Goal: Task Accomplishment & Management: Complete application form

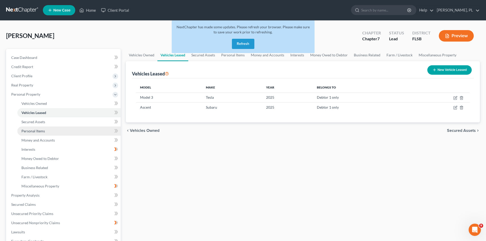
click at [40, 128] on link "Personal Items" at bounding box center [68, 131] width 103 height 9
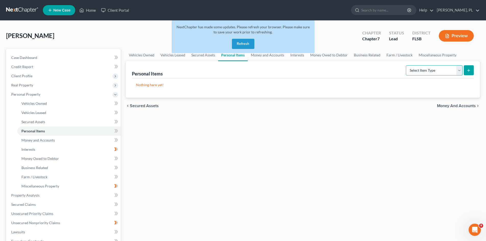
click at [460, 70] on select "Select Item Type Clothing Collectibles Of Value Electronics Firearms Household …" at bounding box center [434, 70] width 57 height 10
select select "clothing"
click at [407, 65] on select "Select Item Type Clothing Collectibles Of Value Electronics Firearms Household …" at bounding box center [434, 70] width 57 height 10
click at [469, 70] on line "submit" at bounding box center [469, 70] width 0 height 2
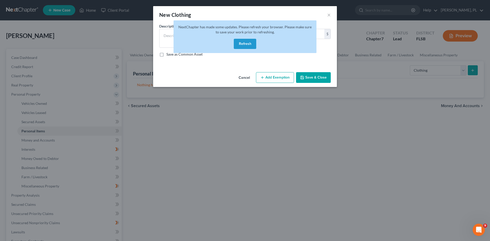
click at [247, 45] on button "Refresh" at bounding box center [245, 44] width 22 height 10
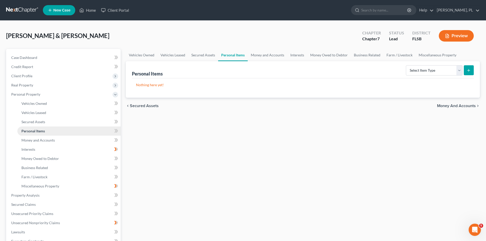
click at [38, 130] on span "Personal Items" at bounding box center [32, 131] width 23 height 4
click at [460, 73] on select "Select Item Type Clothing Collectibles Of Value Electronics Firearms Household …" at bounding box center [434, 70] width 57 height 10
select select "clothing"
click at [407, 65] on select "Select Item Type Clothing Collectibles Of Value Electronics Firearms Household …" at bounding box center [434, 70] width 57 height 10
click at [468, 72] on icon "submit" at bounding box center [469, 70] width 4 height 4
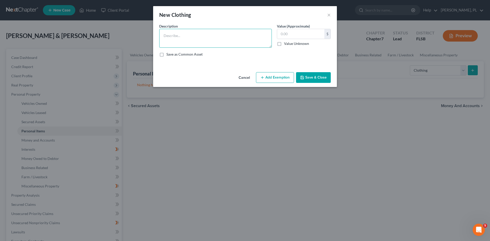
click at [192, 35] on textarea at bounding box center [215, 38] width 113 height 19
click at [209, 36] on textarea "Used personal clothing. No Commercial value." at bounding box center [215, 38] width 113 height 19
type textarea "Used personal clothing. No commercial value."
click at [296, 32] on input "text" at bounding box center [300, 34] width 47 height 10
type input "100"
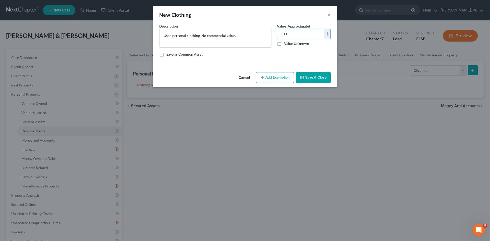
click at [313, 77] on button "Save & Close" at bounding box center [313, 77] width 35 height 11
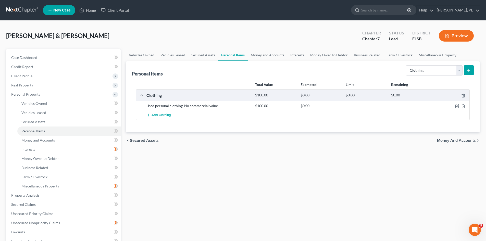
click at [470, 71] on icon "submit" at bounding box center [469, 70] width 4 height 4
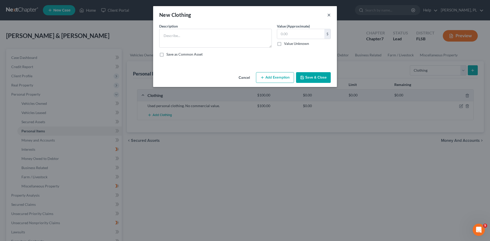
click at [331, 14] on button "×" at bounding box center [329, 15] width 4 height 6
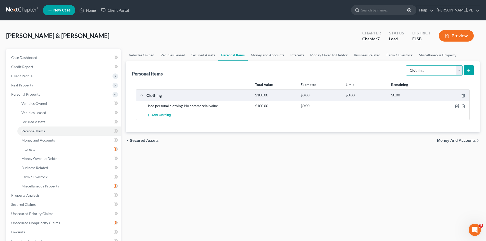
click at [458, 70] on select "Select Item Type Clothing Collectibles Of Value Electronics Firearms Household …" at bounding box center [434, 70] width 57 height 10
select select "electronics"
click at [407, 65] on select "Select Item Type Clothing Collectibles Of Value Electronics Firearms Household …" at bounding box center [434, 70] width 57 height 10
click at [468, 72] on button "submit" at bounding box center [469, 70] width 10 height 10
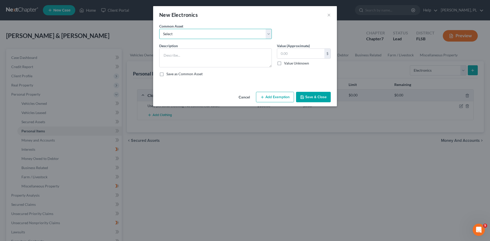
click at [213, 36] on select "Select TV" at bounding box center [215, 34] width 113 height 10
click at [159, 29] on select "Select TV" at bounding box center [215, 34] width 113 height 10
click at [326, 14] on div "New Electronics ×" at bounding box center [245, 14] width 184 height 17
click at [184, 56] on textarea at bounding box center [215, 57] width 113 height 19
click at [269, 32] on select "Select TV" at bounding box center [215, 34] width 113 height 10
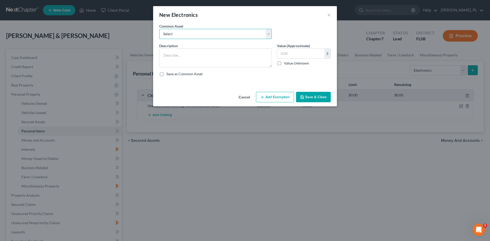
select select "0"
click at [159, 29] on select "Select TV" at bounding box center [215, 34] width 113 height 10
type textarea "TV"
click at [285, 52] on input "150.00" at bounding box center [300, 54] width 47 height 10
type input "100"
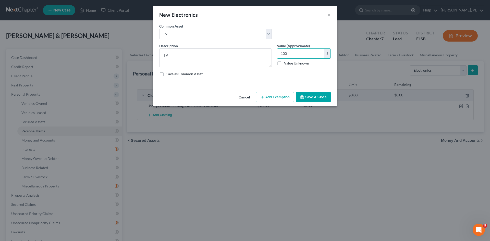
click at [315, 98] on button "Save & Close" at bounding box center [313, 97] width 35 height 11
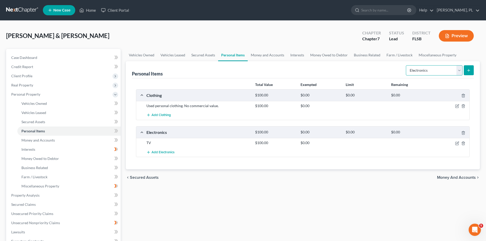
click at [460, 71] on select "Select Item Type Clothing Collectibles Of Value Electronics Firearms Household …" at bounding box center [434, 70] width 57 height 10
click at [407, 65] on select "Select Item Type Clothing Collectibles Of Value Electronics Firearms Household …" at bounding box center [434, 70] width 57 height 10
click at [467, 70] on icon "submit" at bounding box center [469, 70] width 4 height 4
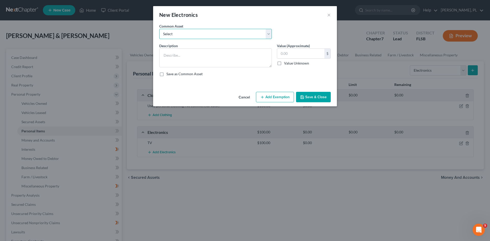
click at [229, 33] on select "Select TV" at bounding box center [215, 34] width 113 height 10
click at [159, 29] on select "Select TV" at bounding box center [215, 34] width 113 height 10
click at [180, 56] on textarea at bounding box center [215, 57] width 113 height 19
click at [193, 57] on textarea at bounding box center [215, 57] width 113 height 19
type textarea "3 computers"
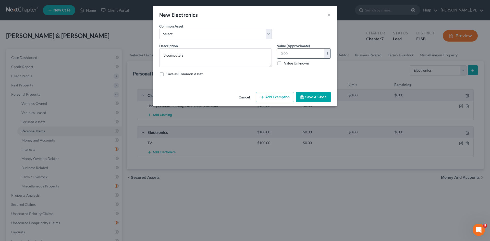
click at [292, 54] on input "text" at bounding box center [300, 54] width 47 height 10
type input "300"
click at [271, 98] on button "Add Exemption" at bounding box center [275, 97] width 38 height 11
select select "2"
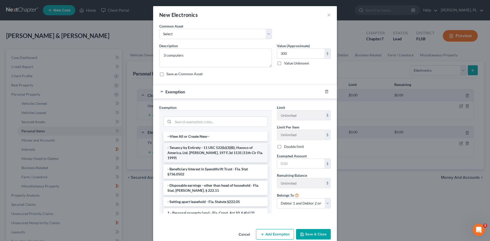
click at [197, 148] on li "- Tenancy by Entirety - 11 USC 522(b)(3)(B); Havoco of America, Ltd. [PERSON_NA…" at bounding box center [215, 152] width 104 height 19
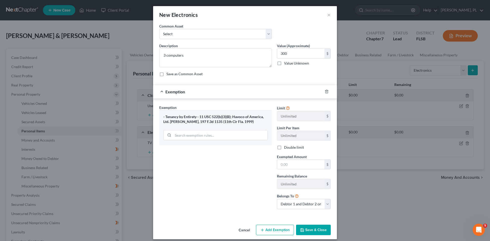
click at [207, 118] on div "- Tenancy by Entirety - 11 USC 522(b)(3)(B); Havoco of America, Ltd. [PERSON_NA…" at bounding box center [215, 119] width 104 height 9
click at [207, 117] on div "- Tenancy by Entirety - 11 USC 522(b)(3)(B); Havoco of America, Ltd. [PERSON_NA…" at bounding box center [215, 119] width 104 height 9
click at [264, 229] on button "Add Exemption" at bounding box center [275, 230] width 38 height 11
select select "2"
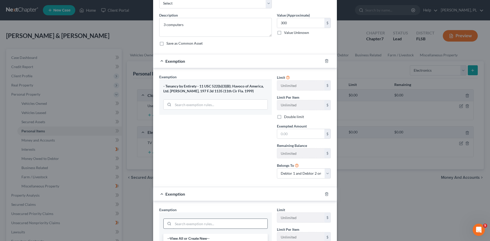
scroll to position [26, 0]
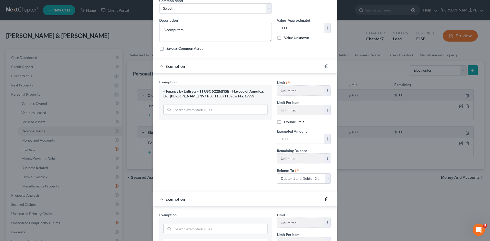
click at [325, 200] on icon "button" at bounding box center [327, 199] width 4 height 4
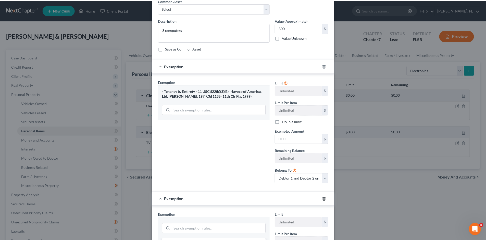
scroll to position [4, 0]
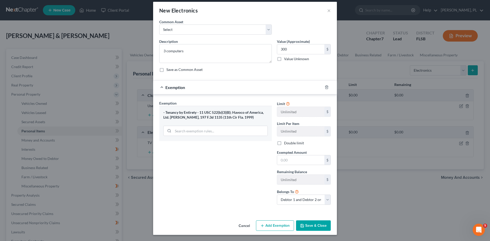
click at [153, 111] on div "Exemption Set must be selected for CA. Exemption * - Tenancy by Entirety - 11 U…" at bounding box center [245, 153] width 184 height 119
click at [185, 111] on div "- Tenancy by Entirety - 11 USC 522(b)(3)(B); Havoco of America, Ltd. [PERSON_NA…" at bounding box center [215, 114] width 104 height 9
click at [241, 227] on button "Cancel" at bounding box center [244, 226] width 19 height 10
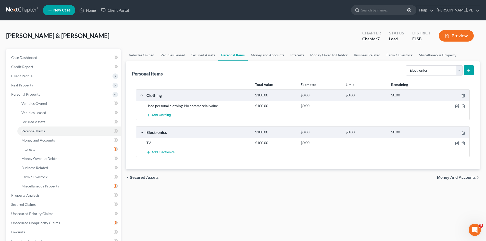
click at [470, 70] on icon "submit" at bounding box center [469, 70] width 4 height 4
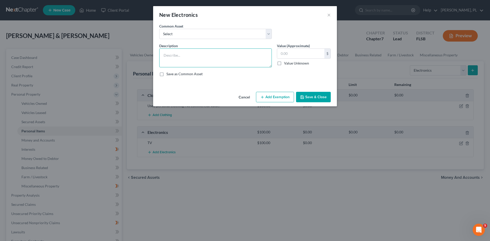
click at [192, 52] on textarea at bounding box center [215, 57] width 113 height 19
type textarea "3 Computers"
click at [293, 49] on input "text" at bounding box center [300, 54] width 47 height 10
type input "2"
type input "180"
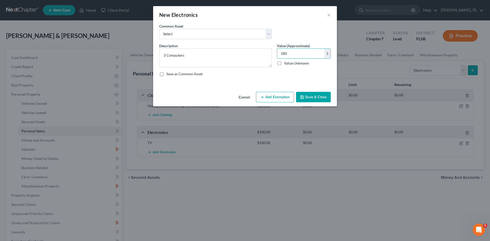
click at [265, 98] on button "Add Exemption" at bounding box center [275, 97] width 38 height 11
select select "2"
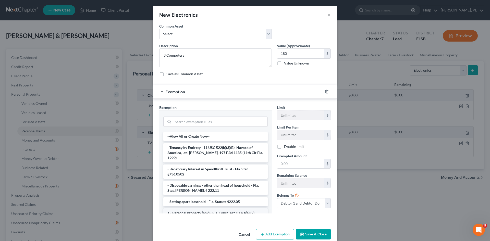
click at [195, 209] on li "1 - Personal property (any) - Fla. Const. Art.10, § 4(a) (2)" at bounding box center [215, 213] width 104 height 9
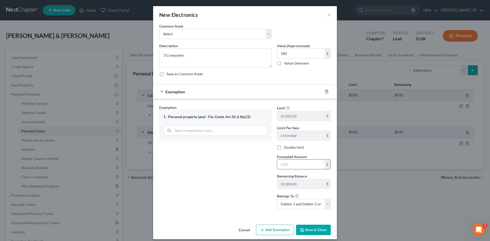
click at [286, 165] on input "text" at bounding box center [300, 165] width 47 height 10
type input "180"
click at [312, 228] on button "Save & Close" at bounding box center [313, 230] width 35 height 11
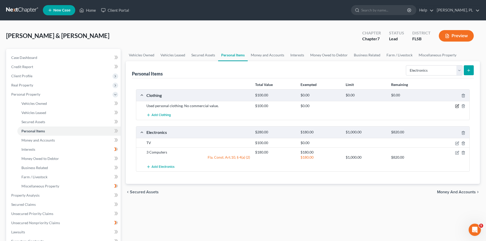
click at [458, 106] on icon "button" at bounding box center [458, 106] width 2 height 2
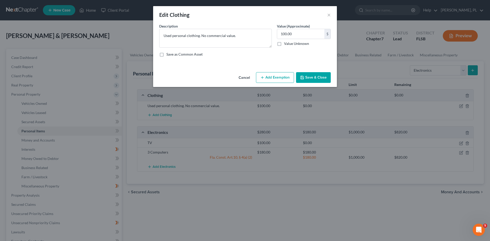
click at [279, 76] on button "Add Exemption" at bounding box center [275, 77] width 38 height 11
select select "2"
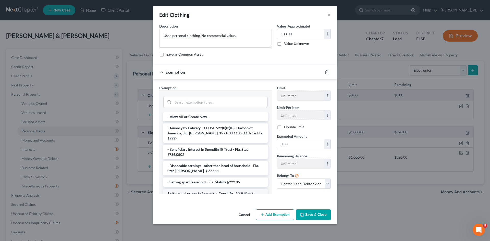
click at [186, 189] on li "1 - Personal property (any) - Fla. Const. Art.10, § 4(a) (2)" at bounding box center [215, 193] width 104 height 9
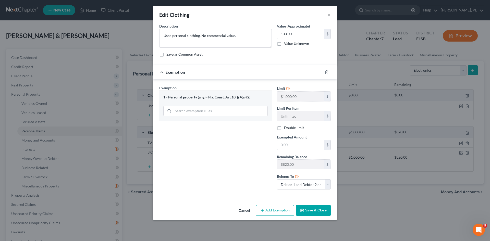
click at [312, 209] on button "Save & Close" at bounding box center [313, 210] width 35 height 11
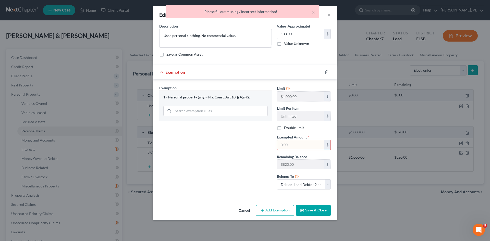
click at [307, 142] on input "text" at bounding box center [300, 145] width 47 height 10
type input "100"
click at [315, 212] on button "Save & Close" at bounding box center [313, 210] width 35 height 11
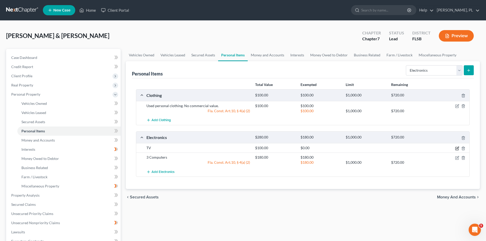
click at [458, 149] on icon "button" at bounding box center [457, 149] width 4 height 4
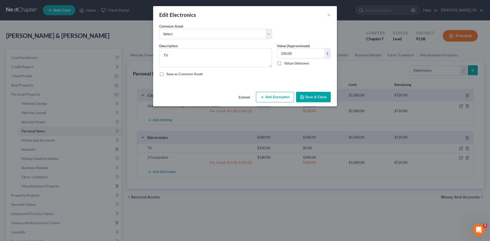
click at [276, 97] on button "Add Exemption" at bounding box center [275, 97] width 38 height 11
select select "2"
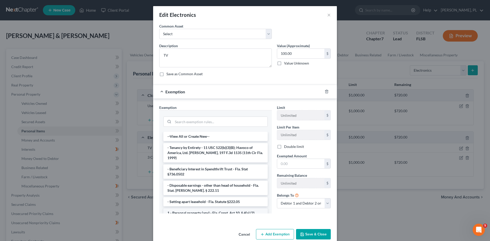
click at [200, 209] on li "1 - Personal property (any) - Fla. Const. Art.10, § 4(a) (2)" at bounding box center [215, 213] width 104 height 9
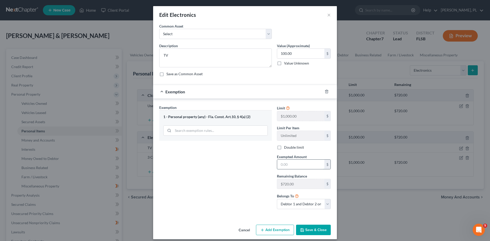
click at [292, 166] on input "text" at bounding box center [300, 165] width 47 height 10
type input "100"
click at [310, 229] on button "Save & Close" at bounding box center [313, 230] width 35 height 11
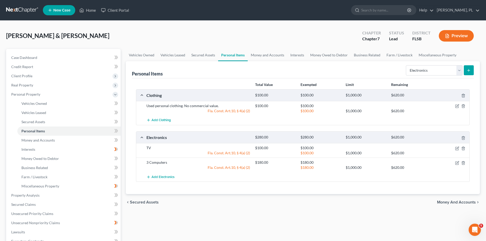
click at [468, 70] on icon "submit" at bounding box center [469, 70] width 4 height 4
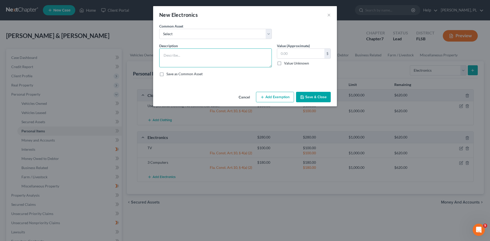
click at [185, 56] on textarea at bounding box center [215, 57] width 113 height 19
type textarea "Printer"
click at [297, 52] on input "text" at bounding box center [300, 54] width 47 height 10
type input "50"
click at [273, 95] on button "Add Exemption" at bounding box center [275, 97] width 38 height 11
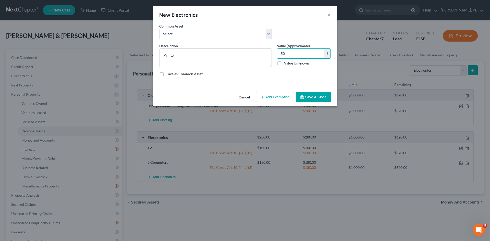
select select "2"
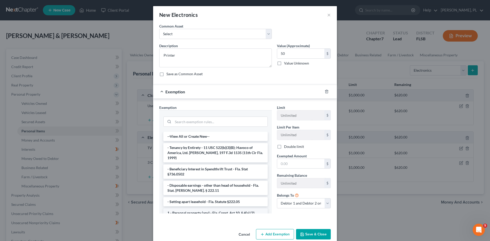
click at [200, 209] on li "1 - Personal property (any) - Fla. Const. Art.10, § 4(a) (2)" at bounding box center [215, 213] width 104 height 9
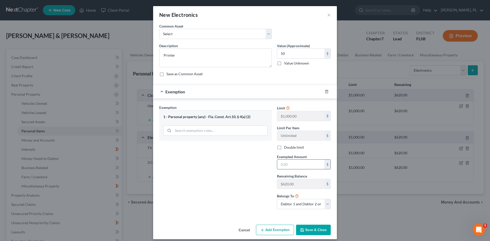
click at [297, 162] on input "text" at bounding box center [300, 165] width 47 height 10
type input "50"
click at [307, 229] on button "Save & Close" at bounding box center [313, 230] width 35 height 11
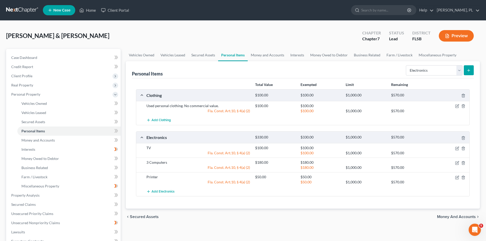
click at [468, 71] on icon "submit" at bounding box center [469, 70] width 4 height 4
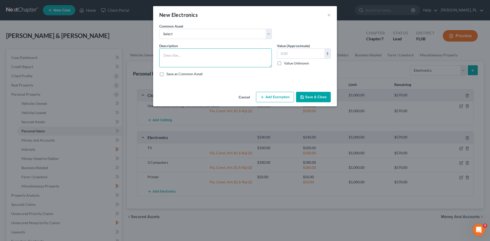
click at [174, 55] on textarea at bounding box center [215, 57] width 113 height 19
click at [171, 56] on textarea "3D printer" at bounding box center [215, 57] width 113 height 19
type textarea "3D Printer"
click at [304, 52] on input "text" at bounding box center [300, 54] width 47 height 10
type input "100"
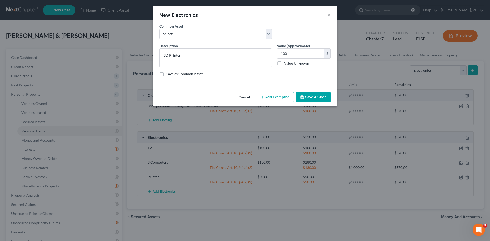
click at [275, 94] on button "Add Exemption" at bounding box center [275, 97] width 38 height 11
select select "2"
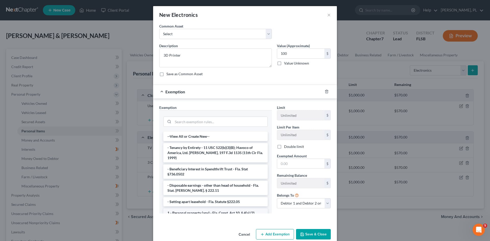
click at [196, 209] on li "1 - Personal property (any) - Fla. Const. Art.10, § 4(a) (2)" at bounding box center [215, 213] width 104 height 9
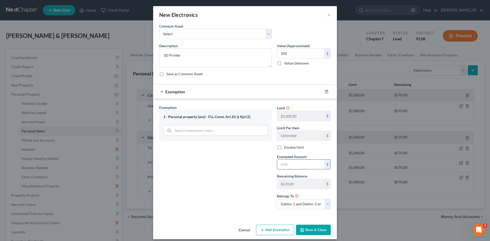
click at [294, 164] on input "text" at bounding box center [300, 165] width 47 height 10
type input "100"
click at [313, 228] on button "Save & Close" at bounding box center [313, 230] width 35 height 11
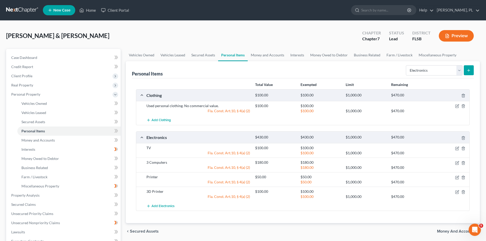
click at [469, 69] on icon "submit" at bounding box center [469, 70] width 4 height 4
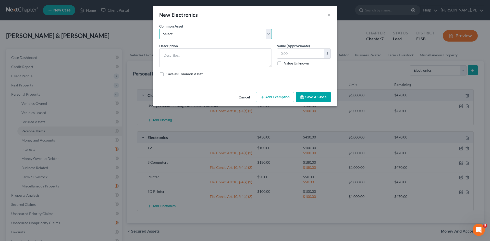
click at [269, 32] on select "Select TV" at bounding box center [215, 34] width 113 height 10
click at [182, 55] on textarea at bounding box center [215, 57] width 113 height 19
drag, startPoint x: 189, startPoint y: 55, endPoint x: 119, endPoint y: 54, distance: 70.5
click at [118, 54] on div "New Electronics × An exemption set must first be selected from the Filing Infor…" at bounding box center [245, 120] width 490 height 241
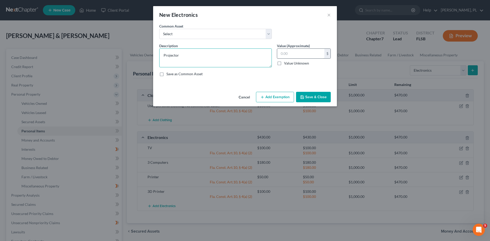
type textarea "Projector"
click at [294, 53] on input "text" at bounding box center [300, 54] width 47 height 10
type input "30"
click at [277, 95] on button "Add Exemption" at bounding box center [275, 97] width 38 height 11
select select "2"
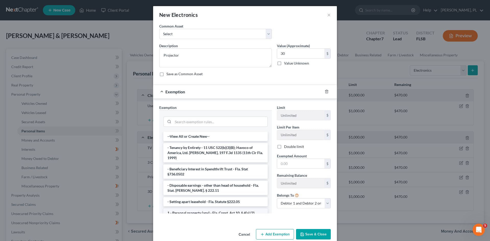
click at [220, 209] on li "1 - Personal property (any) - Fla. Const. Art.10, § 4(a) (2)" at bounding box center [215, 213] width 104 height 9
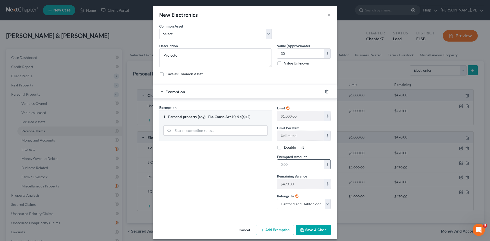
click at [293, 162] on input "text" at bounding box center [300, 165] width 47 height 10
type input "30"
click at [313, 229] on button "Save & Close" at bounding box center [313, 230] width 35 height 11
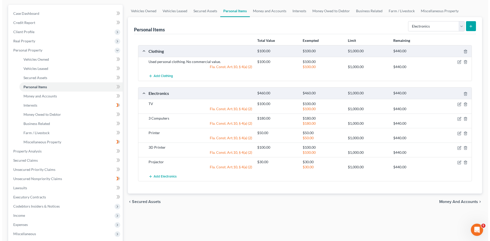
scroll to position [51, 0]
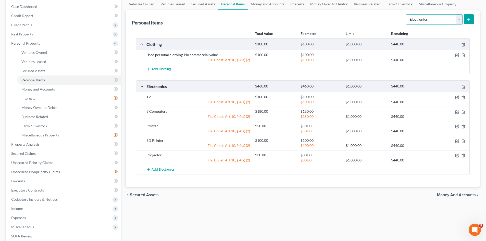
click at [459, 21] on select "Select Item Type Clothing Collectibles Of Value Electronics Firearms Household …" at bounding box center [434, 19] width 57 height 10
select select "household_goods"
click at [407, 14] on select "Select Item Type Clothing Collectibles Of Value Electronics Firearms Household …" at bounding box center [434, 19] width 57 height 10
click at [470, 18] on icon "submit" at bounding box center [469, 19] width 4 height 4
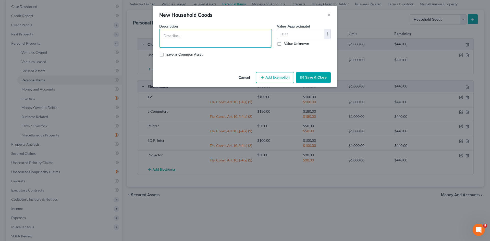
click at [222, 37] on textarea at bounding box center [215, 38] width 113 height 19
click at [167, 36] on textarea "2 bedroom sets" at bounding box center [215, 38] width 113 height 19
click at [198, 38] on textarea "2 bedroom sets" at bounding box center [215, 38] width 113 height 19
type textarea "2 bedroom sets for children"
click at [288, 33] on input "text" at bounding box center [300, 34] width 47 height 10
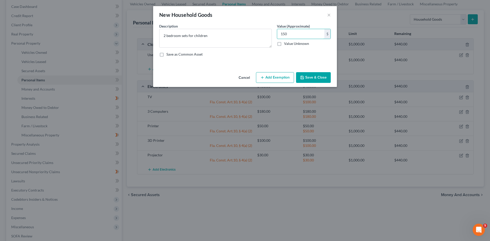
type input "150"
click at [278, 77] on button "Add Exemption" at bounding box center [275, 77] width 38 height 11
select select "2"
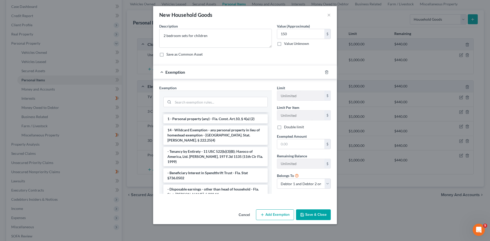
scroll to position [0, 0]
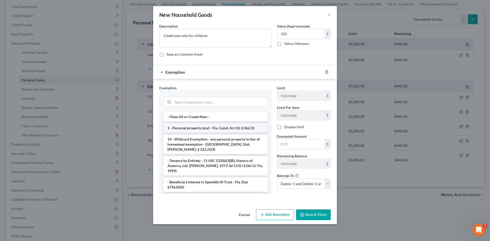
click at [195, 128] on li "1 - Personal property (any) - Fla. Const. Art.10, § 4(a) (2)" at bounding box center [215, 128] width 104 height 9
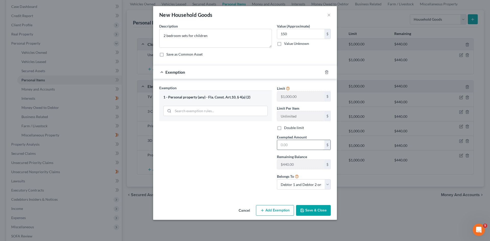
click at [294, 143] on input "text" at bounding box center [300, 145] width 47 height 10
type input "150"
click at [315, 212] on button "Save & Close" at bounding box center [313, 210] width 35 height 11
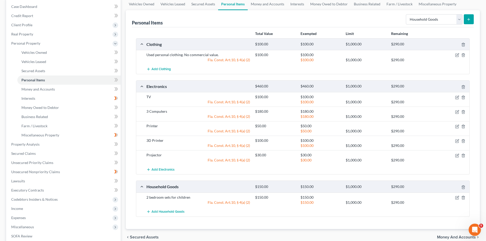
click at [467, 20] on icon "submit" at bounding box center [469, 19] width 4 height 4
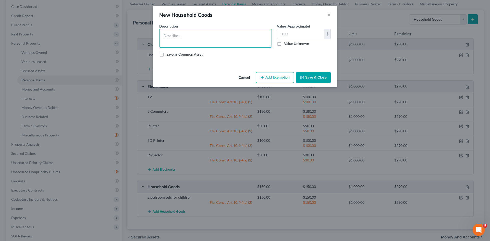
click at [177, 33] on textarea at bounding box center [215, 38] width 113 height 19
type textarea "Bedroom set (Master)"
click at [303, 33] on input "text" at bounding box center [300, 34] width 47 height 10
type input "200"
click at [273, 78] on button "Add Exemption" at bounding box center [275, 77] width 38 height 11
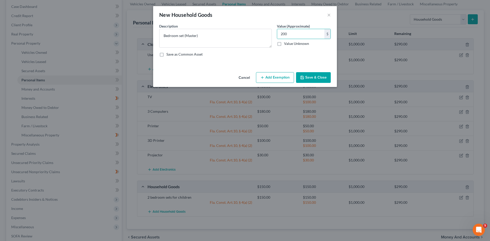
select select "2"
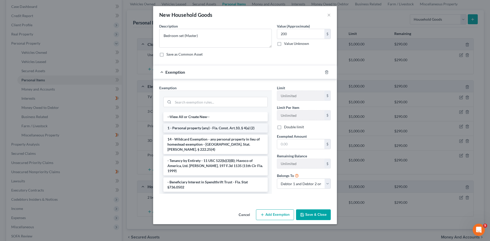
click at [195, 128] on li "1 - Personal property (any) - Fla. Const. Art.10, § 4(a) (2)" at bounding box center [215, 128] width 104 height 9
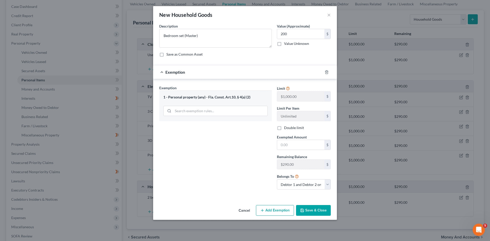
click at [314, 211] on button "Save & Close" at bounding box center [313, 210] width 35 height 11
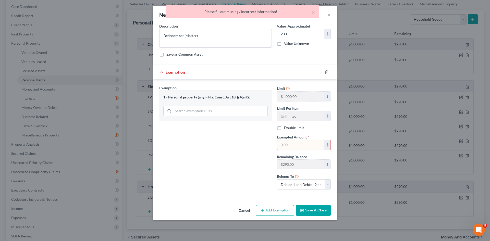
click at [289, 147] on input "text" at bounding box center [300, 145] width 47 height 10
type input "200"
click at [308, 208] on button "Save & Close" at bounding box center [313, 210] width 35 height 11
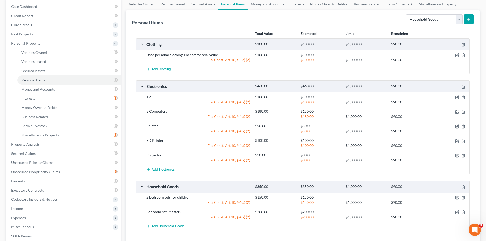
click at [469, 18] on icon "submit" at bounding box center [469, 19] width 4 height 4
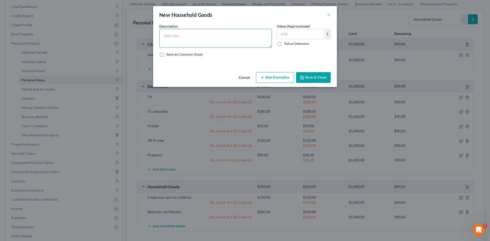
click at [174, 38] on textarea at bounding box center [215, 38] width 113 height 19
type textarea "Livingroom set"
click at [296, 34] on input "text" at bounding box center [300, 34] width 47 height 10
type input "2"
type input "125"
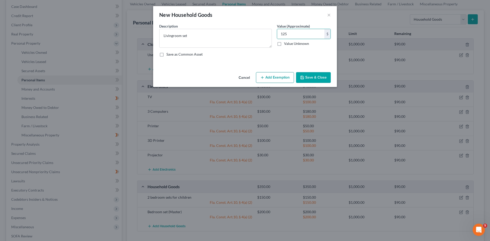
click at [278, 77] on button "Add Exemption" at bounding box center [275, 77] width 38 height 11
select select "2"
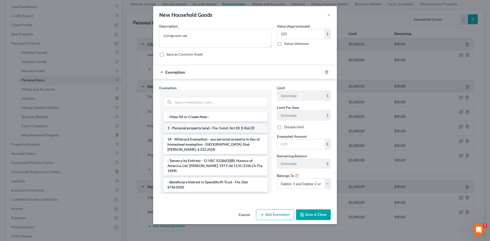
click at [195, 129] on li "1 - Personal property (any) - Fla. Const. Art.10, § 4(a) (2)" at bounding box center [215, 128] width 104 height 9
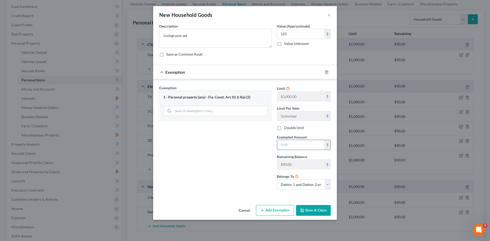
click at [292, 144] on input "text" at bounding box center [300, 145] width 47 height 10
drag, startPoint x: 290, startPoint y: 147, endPoint x: 280, endPoint y: 144, distance: 10.5
click at [280, 144] on input "90" at bounding box center [300, 145] width 47 height 10
type input "125"
click at [280, 212] on button "Add Exemption" at bounding box center [275, 210] width 38 height 11
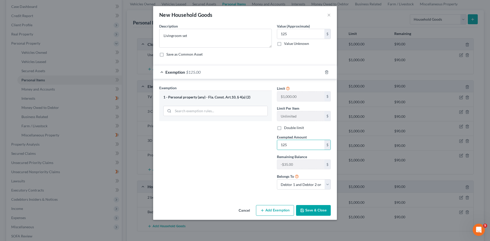
select select "2"
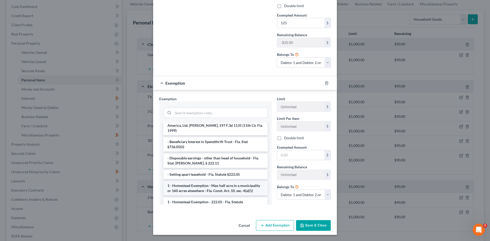
scroll to position [77, 0]
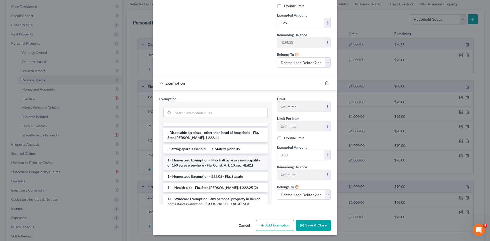
click at [206, 156] on li "1 - Homestead Exemption - Max half acre in a municipality or 160 acres elsewher…" at bounding box center [215, 163] width 104 height 14
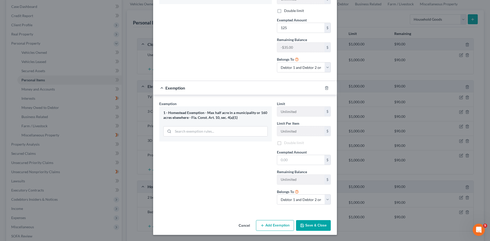
scroll to position [118, 0]
click at [212, 113] on div "1 - Homestead Exemption - Max half acre in a municipality or 160 acres elsewher…" at bounding box center [215, 114] width 104 height 9
click at [200, 130] on input "search" at bounding box center [220, 131] width 94 height 10
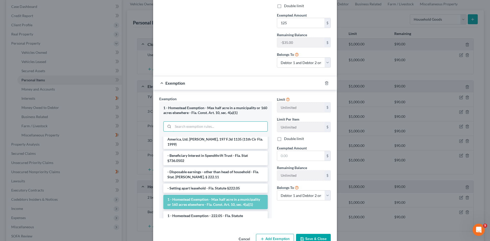
scroll to position [77, 0]
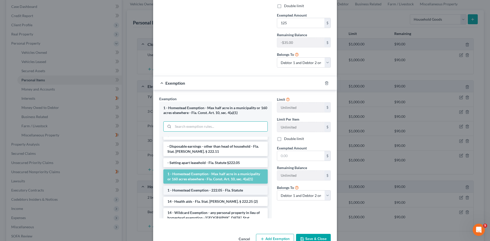
click at [207, 186] on li "1 - Homestead Exemption - 222.05 - Fla. Statute" at bounding box center [215, 190] width 104 height 9
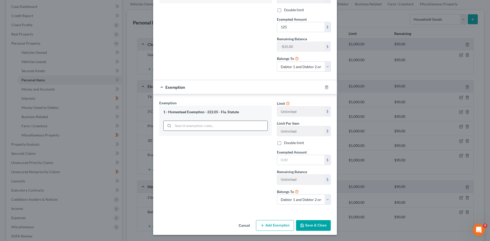
click at [212, 125] on input "search" at bounding box center [220, 126] width 94 height 10
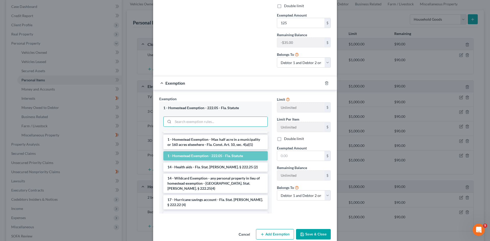
scroll to position [81, 0]
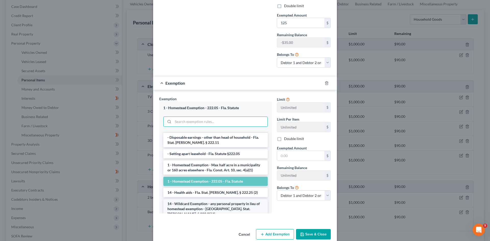
click at [200, 199] on li "14 - Wildcard Exemption - any personal property in lieu of homestead exemption …" at bounding box center [215, 208] width 104 height 19
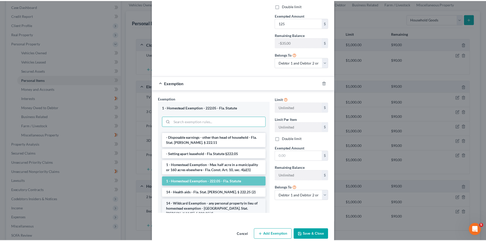
scroll to position [118, 0]
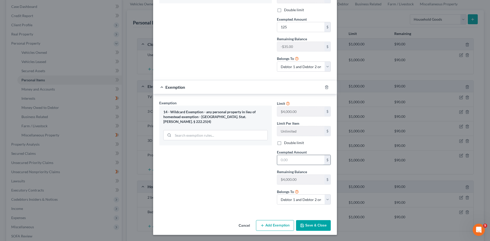
click at [290, 160] on input "text" at bounding box center [300, 160] width 47 height 10
type input "35"
click at [289, 27] on input "125" at bounding box center [300, 27] width 47 height 10
type input "90"
click at [312, 226] on button "Save & Close" at bounding box center [313, 225] width 35 height 11
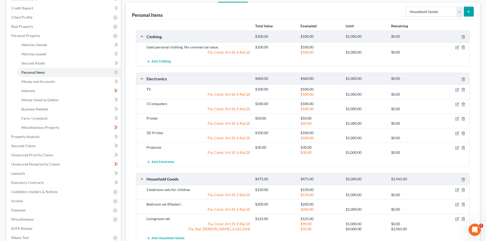
scroll to position [0, 0]
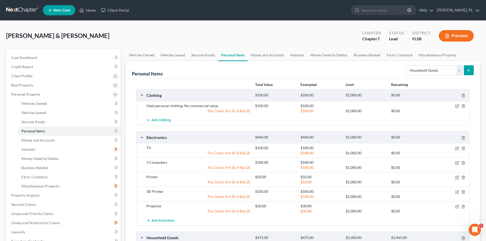
click at [470, 71] on icon "submit" at bounding box center [469, 70] width 4 height 4
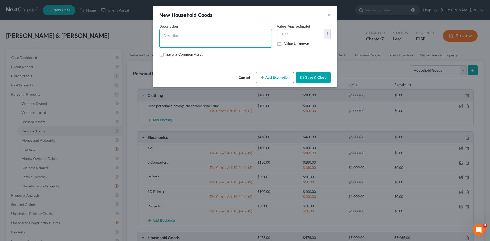
click at [225, 41] on textarea at bounding box center [215, 38] width 113 height 19
type textarea "K"
type textarea "Dining set"
click at [301, 35] on input "text" at bounding box center [300, 34] width 47 height 10
type input "120"
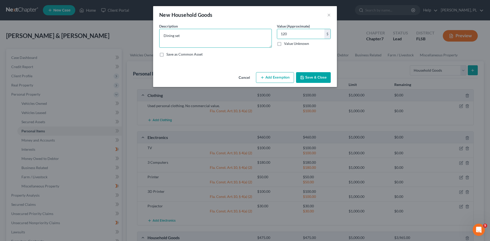
click at [202, 33] on textarea "Dining set" at bounding box center [215, 38] width 113 height 19
type textarea "Dining room set"
click at [277, 77] on button "Add Exemption" at bounding box center [275, 77] width 38 height 11
select select "2"
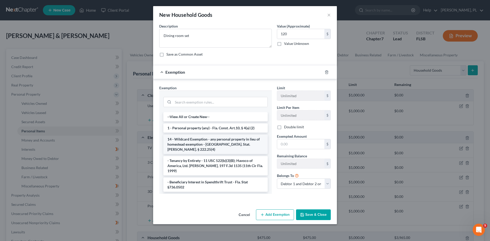
click at [208, 142] on li "14 - Wildcard Exemption - any personal property in lieu of homestead exemption …" at bounding box center [215, 144] width 104 height 19
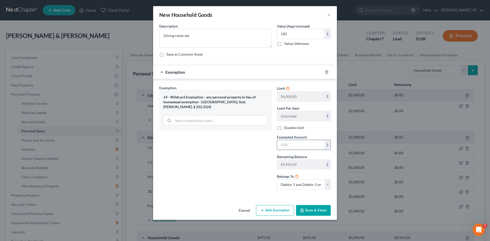
click at [286, 146] on input "text" at bounding box center [300, 145] width 47 height 10
type input "120"
click at [314, 210] on button "Save & Close" at bounding box center [313, 210] width 35 height 11
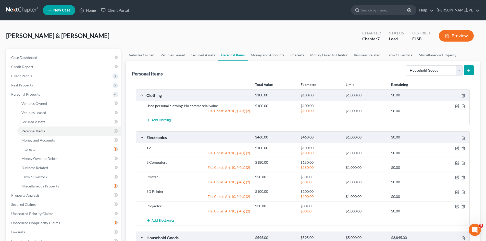
click at [468, 70] on icon "submit" at bounding box center [469, 70] width 4 height 4
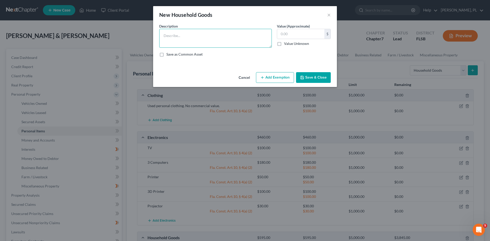
click at [204, 33] on textarea at bounding box center [215, 38] width 113 height 19
type textarea "D"
type textarea "Office room set."
click at [285, 31] on input "text" at bounding box center [300, 34] width 47 height 10
type input "100"
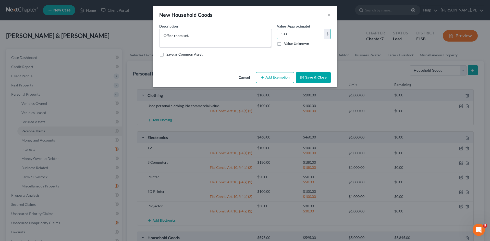
click at [274, 76] on button "Add Exemption" at bounding box center [275, 77] width 38 height 11
select select "2"
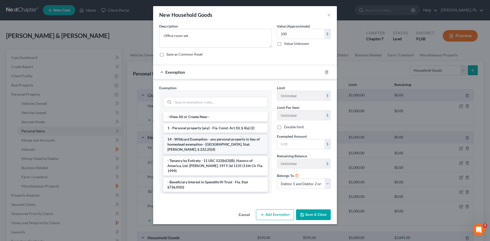
click at [204, 140] on li "14 - Wildcard Exemption - any personal property in lieu of homestead exemption …" at bounding box center [215, 144] width 104 height 19
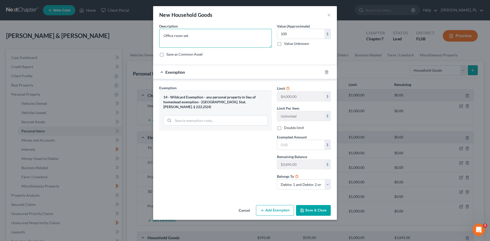
click at [208, 39] on textarea "Office room set." at bounding box center [215, 38] width 113 height 19
type textarea "Office room set. No commercial value."
click at [295, 147] on input "text" at bounding box center [300, 145] width 47 height 10
type input "100"
click at [307, 208] on button "Save & Close" at bounding box center [313, 210] width 35 height 11
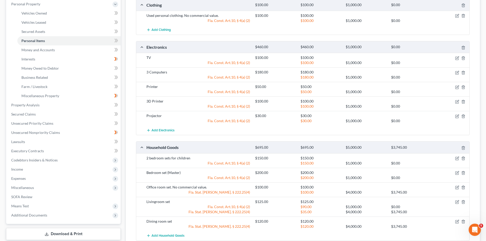
scroll to position [128, 0]
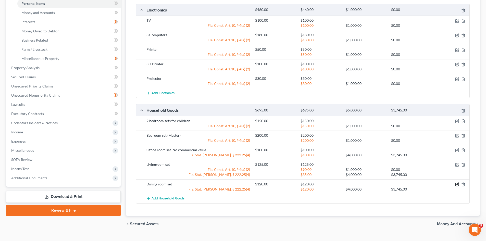
click at [457, 185] on icon "button" at bounding box center [457, 185] width 4 height 4
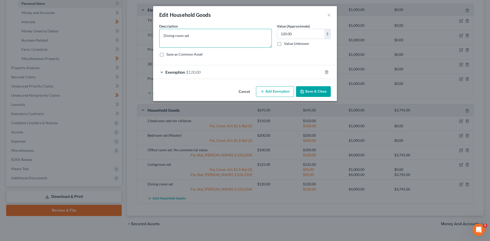
click at [208, 34] on textarea "Dining room set" at bounding box center [215, 38] width 113 height 19
type textarea "Dining room set. No commercial value."
click at [314, 90] on button "Save & Close" at bounding box center [313, 91] width 35 height 11
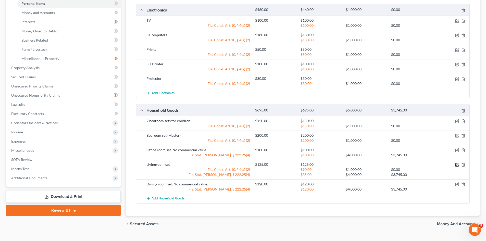
click at [456, 165] on icon "button" at bounding box center [457, 165] width 3 height 3
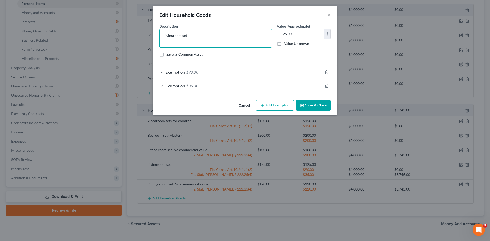
click at [173, 36] on textarea "Livingroom set" at bounding box center [215, 38] width 113 height 19
click at [201, 35] on textarea "Living room set" at bounding box center [215, 38] width 113 height 19
type textarea "Living room set. No commercial value."
click at [309, 104] on button "Save & Close" at bounding box center [313, 105] width 35 height 11
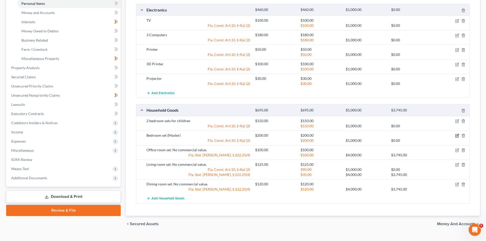
click at [456, 136] on icon "button" at bounding box center [457, 136] width 4 height 4
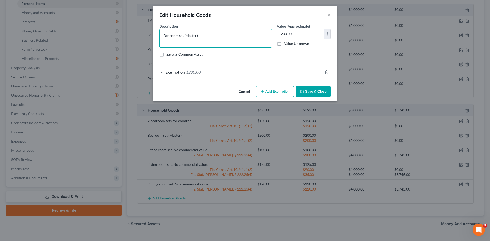
click at [223, 35] on textarea "Bedroom set (Master)" at bounding box center [215, 38] width 113 height 19
paste textarea "No commercial value."
type textarea "Bedroom set (Master). No commercial value."
click at [311, 91] on button "Save & Close" at bounding box center [313, 91] width 35 height 11
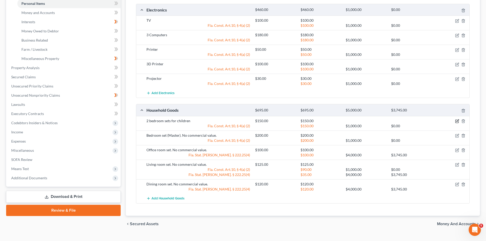
click at [457, 121] on icon "button" at bounding box center [457, 121] width 4 height 4
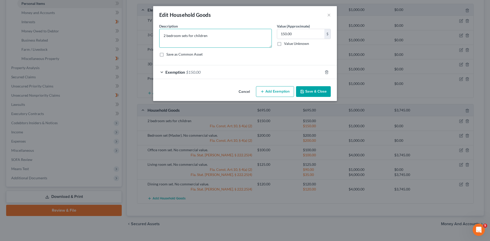
click at [212, 38] on textarea "2 bedroom sets for children" at bounding box center [215, 38] width 113 height 19
paste textarea "No commercial value."
type textarea "2 bedroom sets for children. No commercial value."
click at [309, 91] on button "Save & Close" at bounding box center [313, 91] width 35 height 11
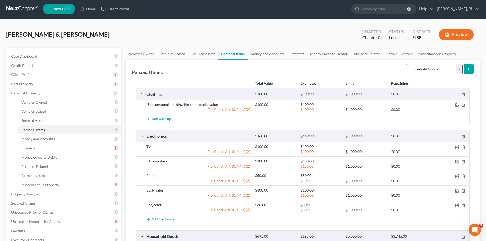
scroll to position [0, 0]
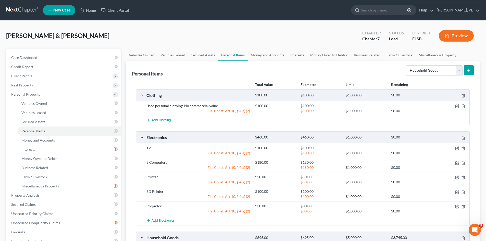
click at [467, 70] on icon "submit" at bounding box center [469, 70] width 4 height 4
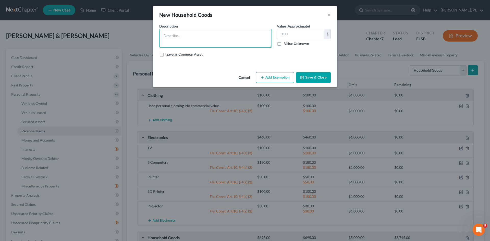
click at [199, 32] on textarea at bounding box center [215, 38] width 113 height 19
drag, startPoint x: 197, startPoint y: 31, endPoint x: 197, endPoint y: 35, distance: 4.7
click at [197, 31] on textarea "Small appliances (" at bounding box center [215, 38] width 113 height 19
drag, startPoint x: 235, startPoint y: 36, endPoint x: 252, endPoint y: 38, distance: 16.7
click at [252, 38] on textarea "Small appliances (airfryer, coffee maker, slicer, thermomix)." at bounding box center [215, 38] width 113 height 19
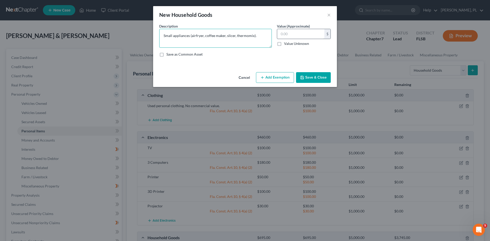
type textarea "Small appliances (airfryer, coffee maker, slicer, thermomix)."
click at [291, 33] on input "text" at bounding box center [300, 34] width 47 height 10
type input "370"
click at [279, 78] on button "Add Exemption" at bounding box center [275, 77] width 38 height 11
select select "2"
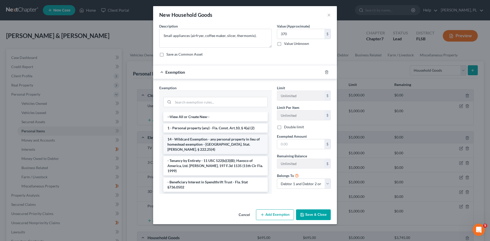
click at [201, 141] on li "14 - Wildcard Exemption - any personal property in lieu of homestead exemption …" at bounding box center [215, 144] width 104 height 19
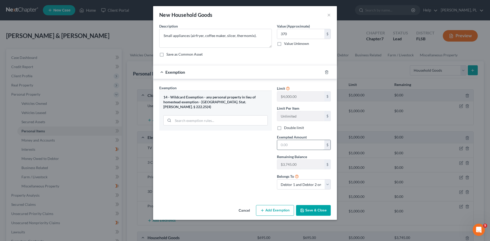
click at [296, 145] on input "text" at bounding box center [300, 145] width 47 height 10
type input "370"
click at [315, 211] on button "Save & Close" at bounding box center [313, 210] width 35 height 11
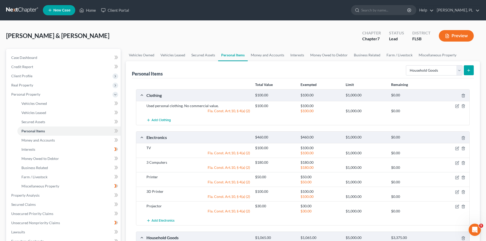
click at [470, 71] on icon "submit" at bounding box center [469, 70] width 4 height 4
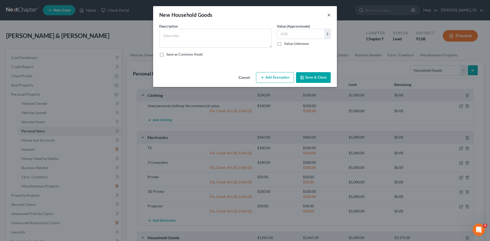
click at [329, 15] on button "×" at bounding box center [329, 15] width 4 height 6
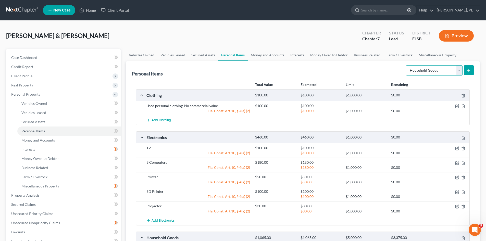
click at [459, 70] on select "Select Item Type Clothing Collectibles Of Value Electronics Firearms Household …" at bounding box center [434, 70] width 57 height 10
select select "sports_and_hobby_equipment"
click at [407, 65] on select "Select Item Type Clothing Collectibles Of Value Electronics Firearms Household …" at bounding box center [434, 70] width 57 height 10
click at [469, 70] on line "submit" at bounding box center [469, 70] width 0 height 2
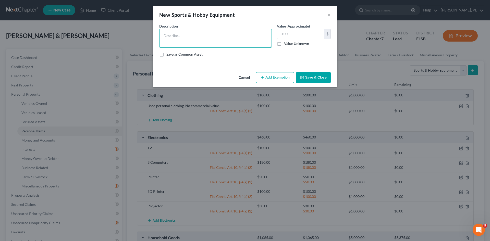
click at [181, 37] on textarea at bounding box center [215, 38] width 113 height 19
type textarea "Southwest String Violin 4/4"
click at [299, 34] on input "text" at bounding box center [300, 34] width 47 height 10
type input "150"
click at [276, 74] on button "Add Exemption" at bounding box center [275, 77] width 38 height 11
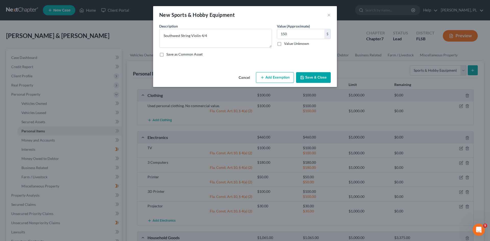
select select "2"
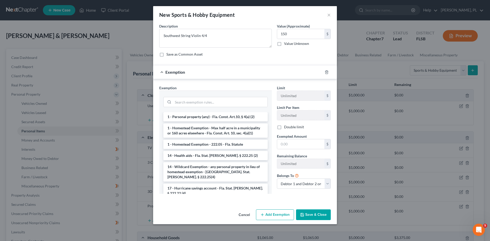
scroll to position [102, 0]
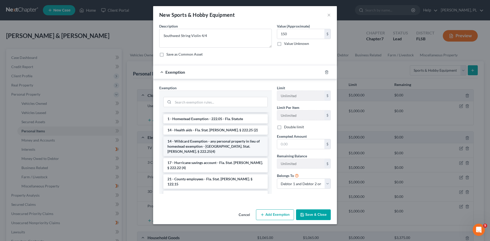
click at [201, 141] on li "14 - Wildcard Exemption - any personal property in lieu of homestead exemption …" at bounding box center [215, 146] width 104 height 19
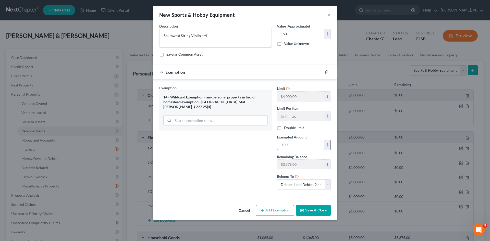
click at [299, 145] on input "text" at bounding box center [300, 145] width 47 height 10
type input "150"
click at [311, 212] on button "Save & Close" at bounding box center [313, 210] width 35 height 11
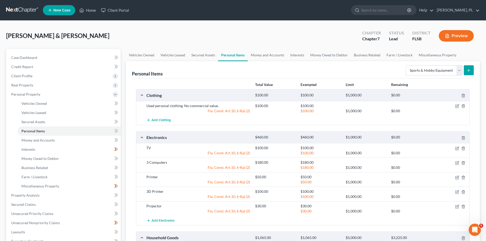
click at [468, 70] on icon "submit" at bounding box center [469, 70] width 4 height 4
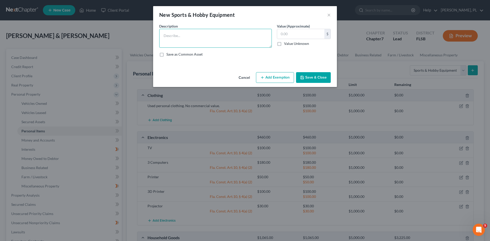
click at [171, 34] on textarea at bounding box center [215, 38] width 113 height 19
type textarea "Southwest String Violin 3/4"
click at [303, 35] on input "text" at bounding box center [300, 34] width 47 height 10
type input "200"
click at [280, 76] on button "Add Exemption" at bounding box center [275, 77] width 38 height 11
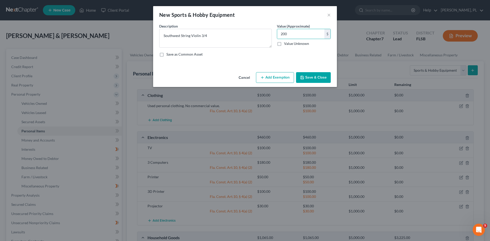
select select "2"
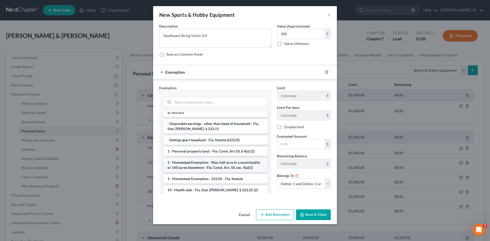
scroll to position [51, 0]
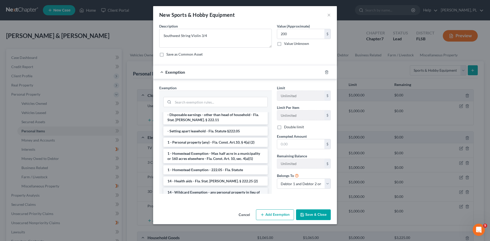
click at [194, 188] on li "14 - Wildcard Exemption - any personal property in lieu of homestead exemption …" at bounding box center [215, 197] width 104 height 19
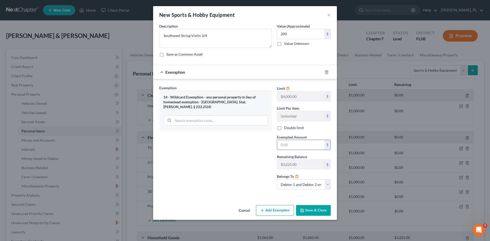
click at [300, 145] on input "text" at bounding box center [300, 145] width 47 height 10
type input "200"
click at [312, 209] on button "Save & Close" at bounding box center [313, 210] width 35 height 11
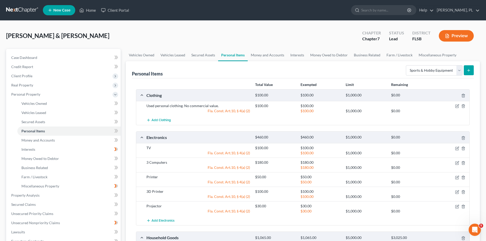
click at [469, 69] on icon "submit" at bounding box center [469, 70] width 4 height 4
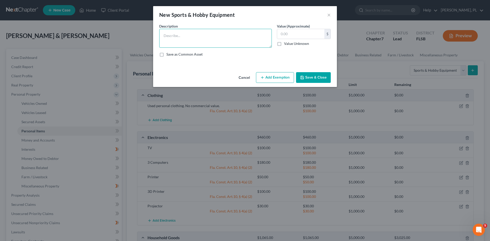
click at [215, 35] on textarea at bounding box center [215, 38] width 113 height 19
click at [178, 34] on textarea "Electric Piano keyboard." at bounding box center [215, 38] width 113 height 19
type textarea "Electric piano keyboard."
click at [288, 36] on input "text" at bounding box center [300, 34] width 47 height 10
type input "250"
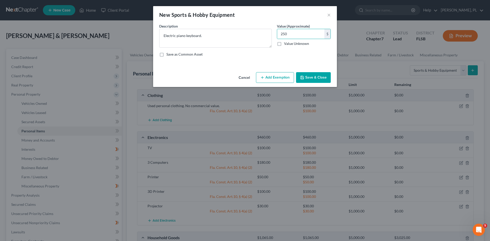
click at [270, 77] on button "Add Exemption" at bounding box center [275, 77] width 38 height 11
select select "2"
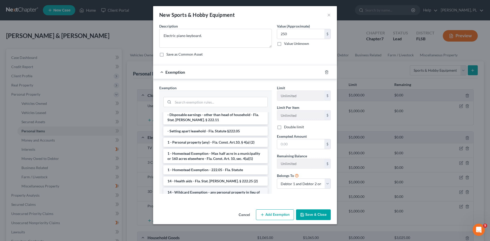
click at [194, 190] on li "14 - Wildcard Exemption - any personal property in lieu of homestead exemption …" at bounding box center [215, 197] width 104 height 19
